Goal: Transaction & Acquisition: Purchase product/service

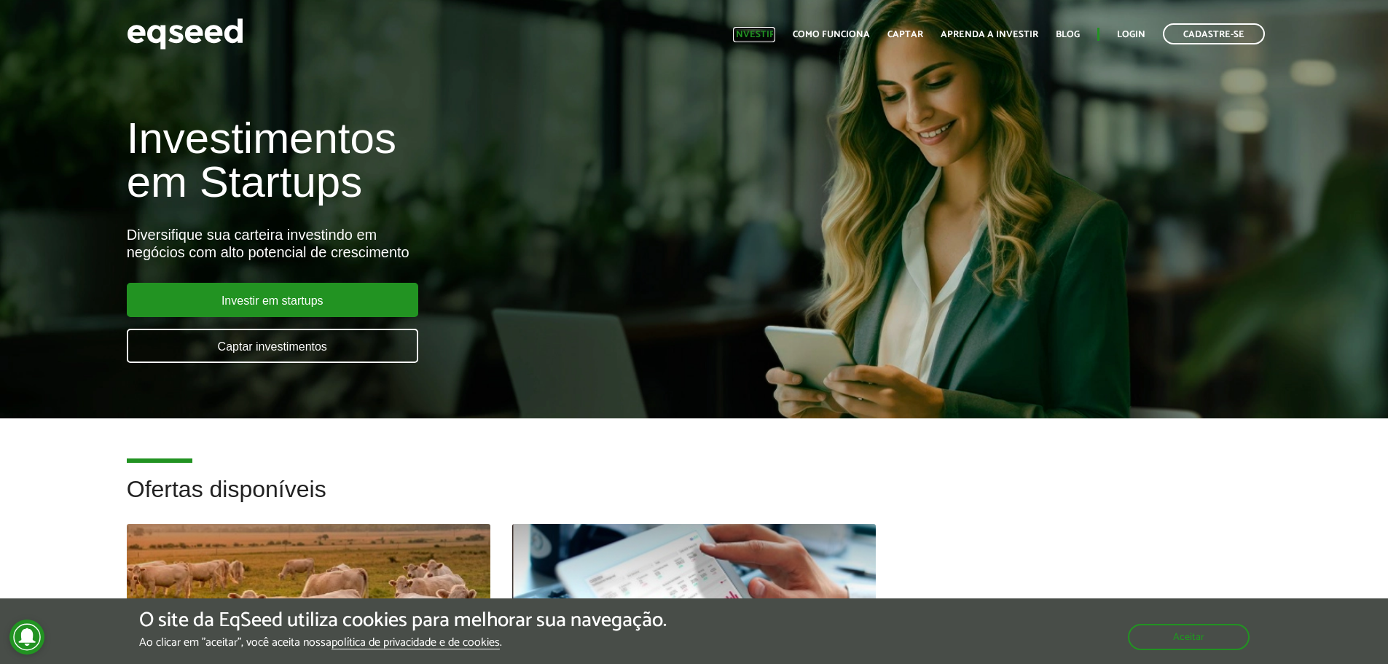
click at [758, 35] on link "Investir" at bounding box center [754, 34] width 42 height 9
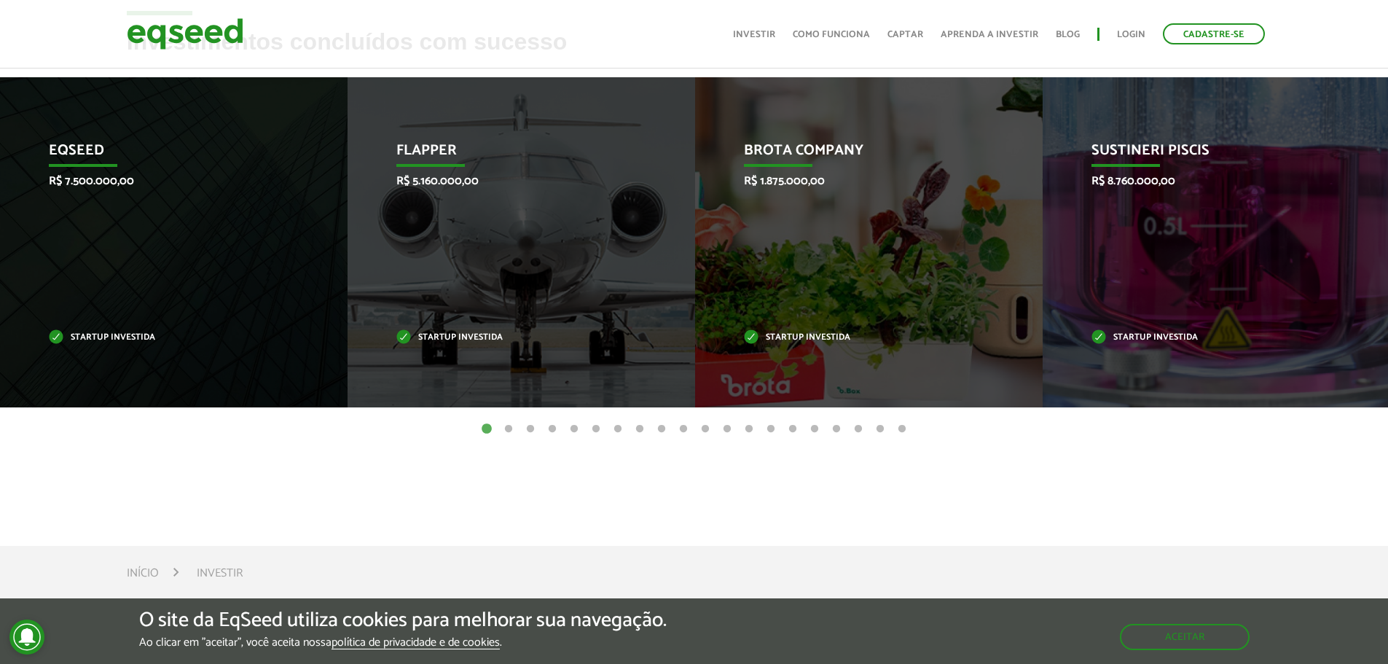
scroll to position [728, 0]
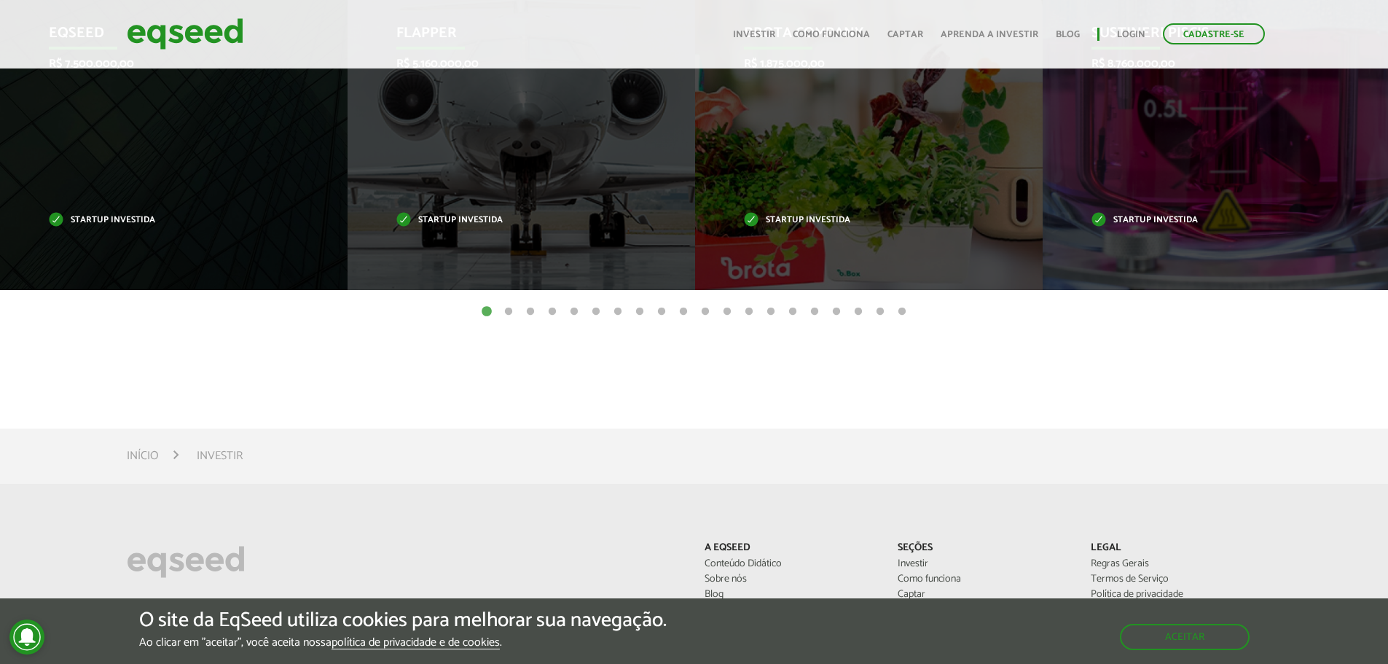
click at [507, 313] on button "2" at bounding box center [508, 311] width 15 height 15
